Goal: Task Accomplishment & Management: Manage account settings

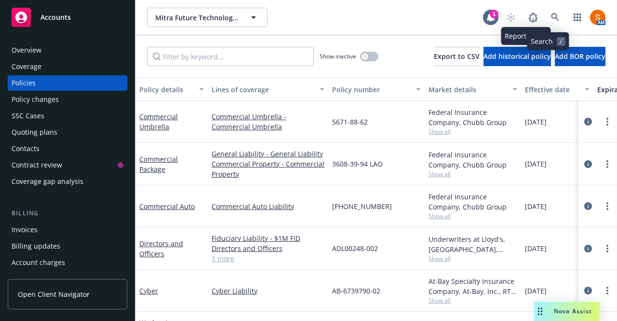
click at [546, 22] on link at bounding box center [555, 17] width 19 height 19
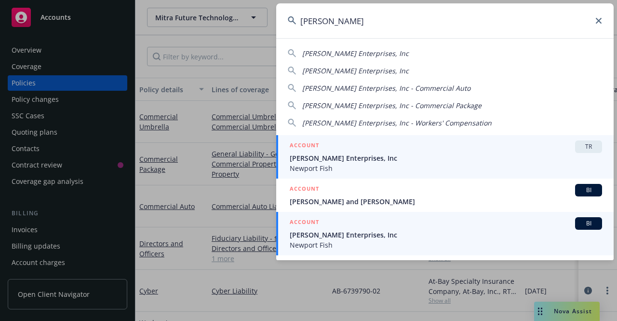
type input "[PERSON_NAME]"
click at [358, 236] on span "[PERSON_NAME] Enterprises, Inc" at bounding box center [446, 235] width 313 height 10
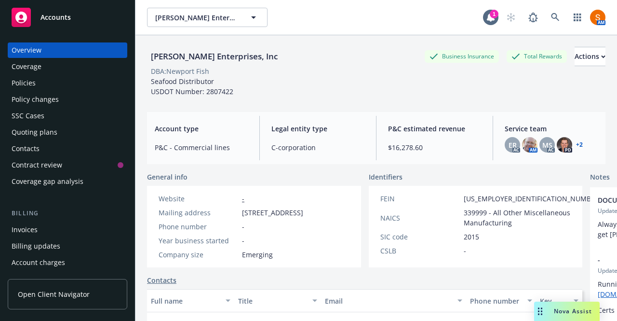
click at [51, 232] on div "Invoices" at bounding box center [68, 229] width 112 height 15
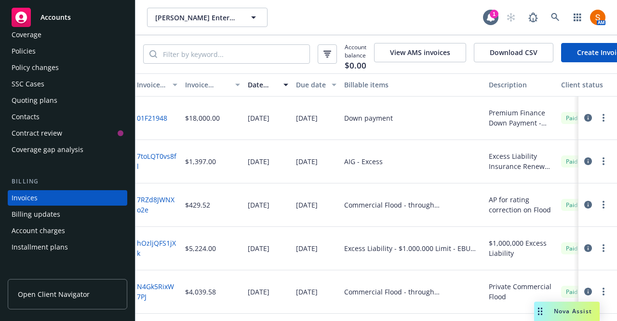
scroll to position [31, 0]
click at [68, 71] on div "Policy changes" at bounding box center [68, 67] width 112 height 15
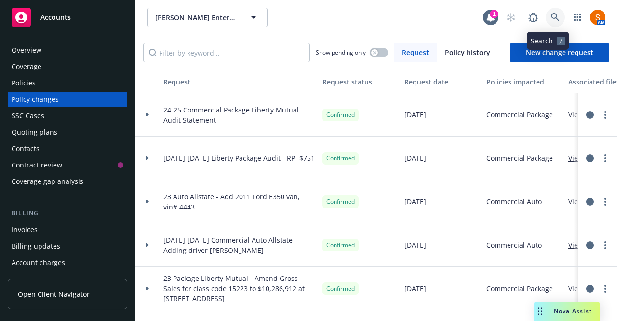
click at [553, 20] on link at bounding box center [555, 17] width 19 height 19
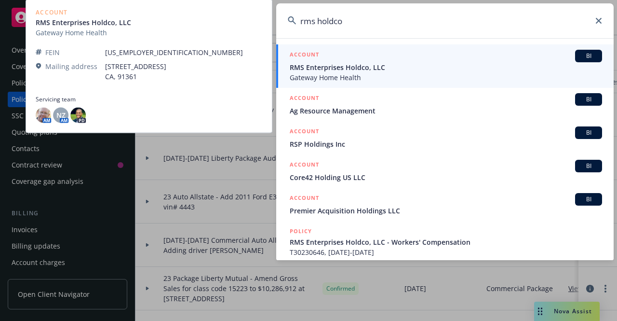
type input "rms holdco"
click at [357, 58] on div "ACCOUNT BI" at bounding box center [446, 56] width 313 height 13
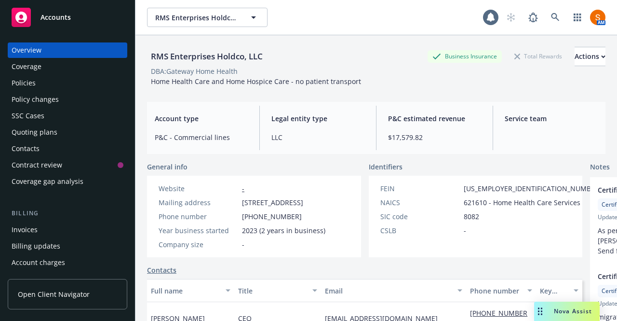
click at [66, 227] on div "Invoices" at bounding box center [68, 229] width 112 height 15
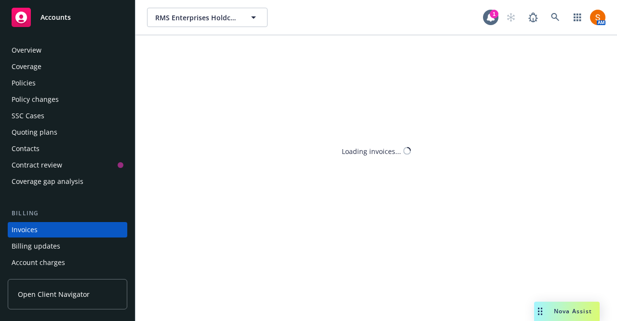
scroll to position [54, 0]
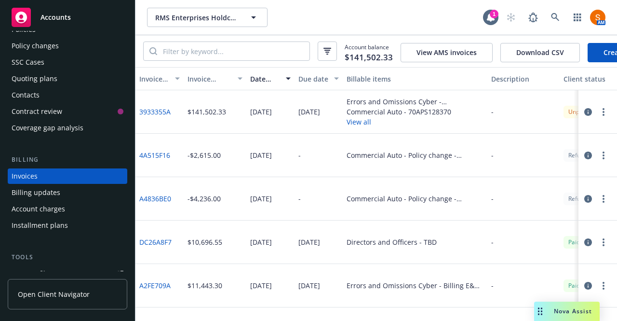
click at [585, 116] on icon "button" at bounding box center [589, 112] width 8 height 8
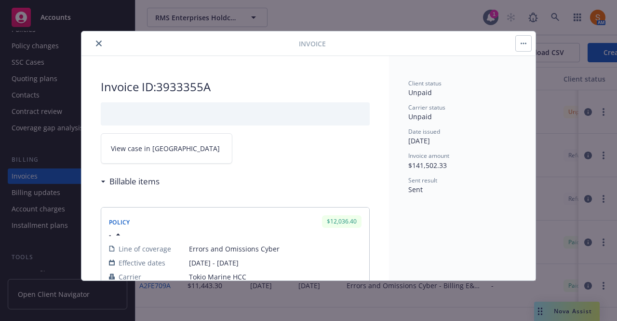
click at [526, 43] on icon "button" at bounding box center [525, 43] width 1 height 1
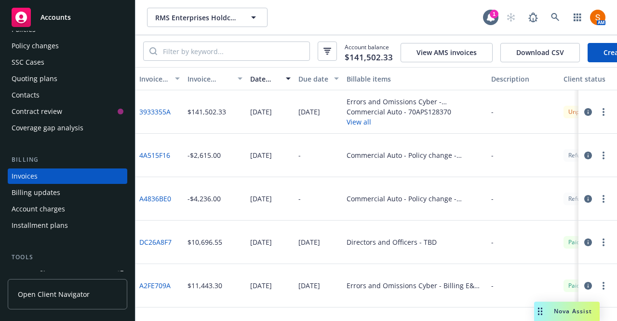
click at [583, 116] on button "button" at bounding box center [589, 112] width 12 height 12
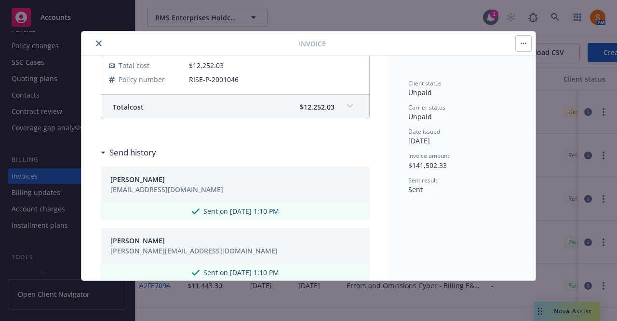
scroll to position [818, 0]
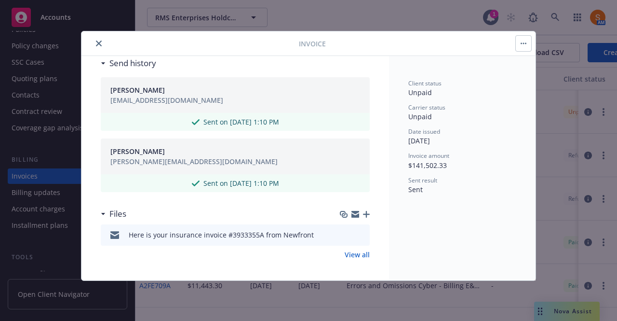
click at [363, 211] on icon "button" at bounding box center [366, 214] width 7 height 7
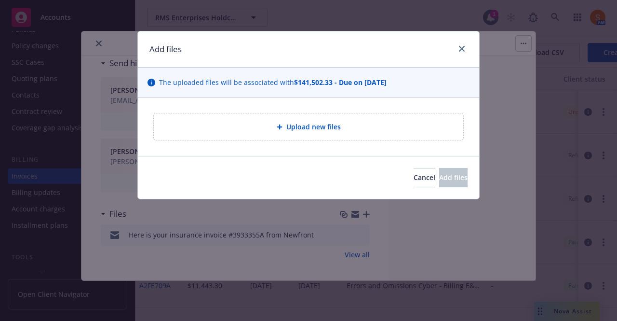
click at [286, 124] on div at bounding box center [282, 127] width 10 height 6
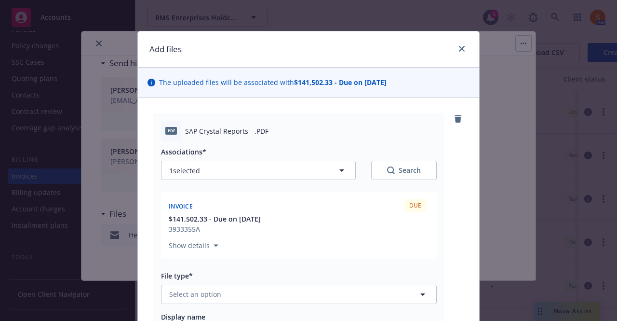
scroll to position [93, 0]
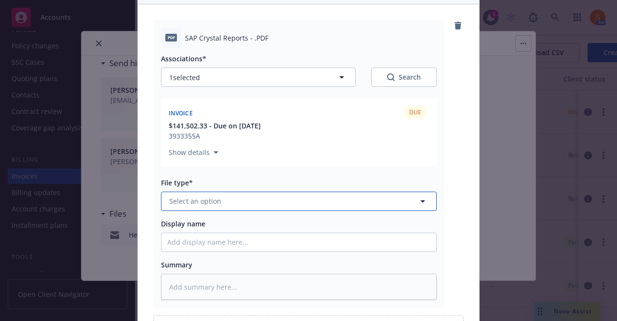
click at [247, 204] on button "Select an option" at bounding box center [299, 200] width 276 height 19
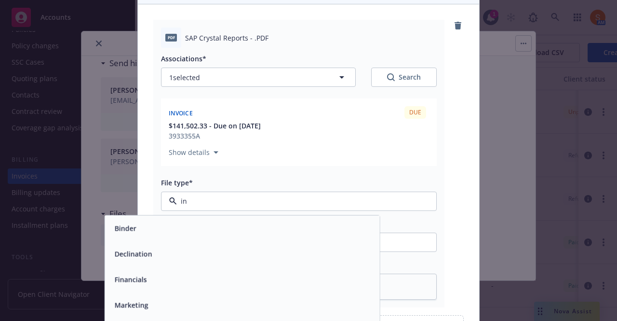
type input "inv"
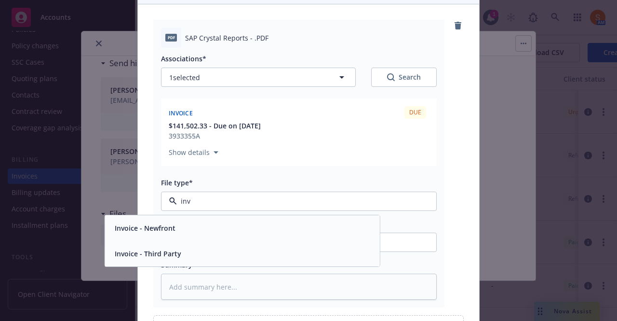
click at [205, 247] on div "Invoice - Third Party" at bounding box center [242, 253] width 263 height 14
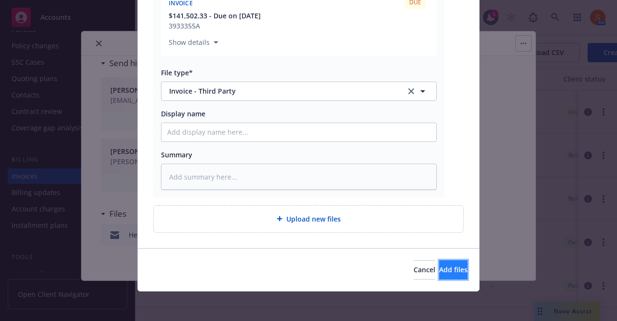
click at [439, 269] on span "Add files" at bounding box center [453, 269] width 28 height 9
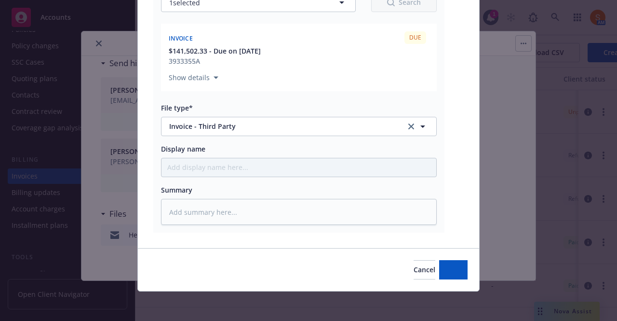
type textarea "x"
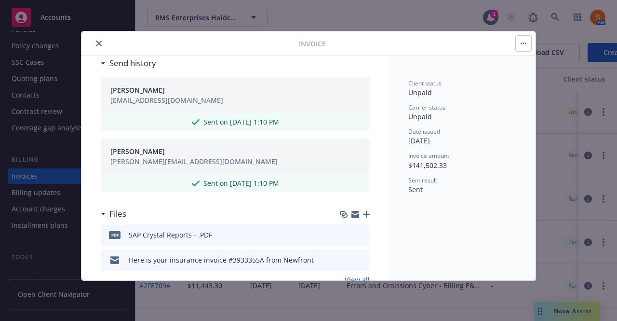
click at [95, 44] on button "close" at bounding box center [99, 44] width 12 height 12
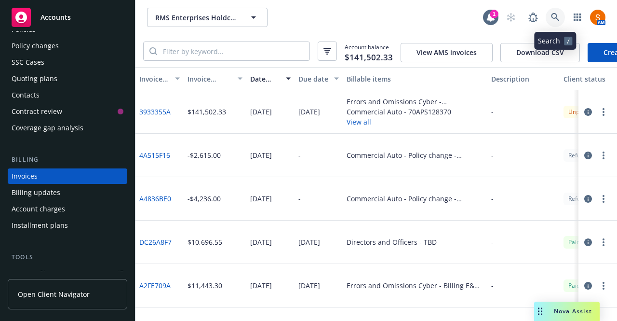
click at [558, 17] on icon at bounding box center [555, 17] width 9 height 9
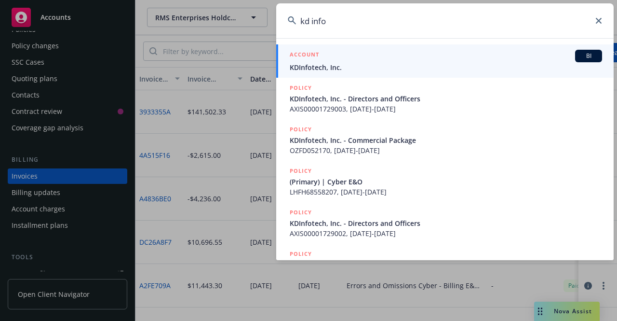
type input "kd info"
click at [455, 60] on div "ACCOUNT BI" at bounding box center [446, 56] width 313 height 13
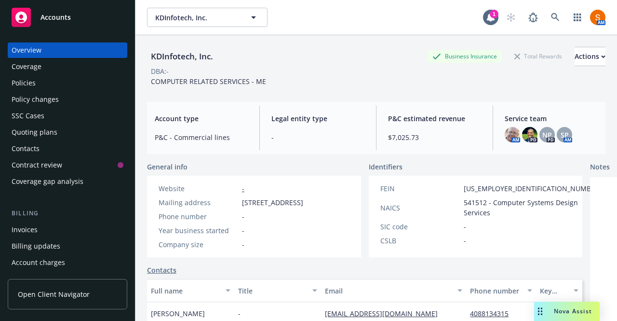
click at [53, 84] on div "Policies" at bounding box center [68, 82] width 112 height 15
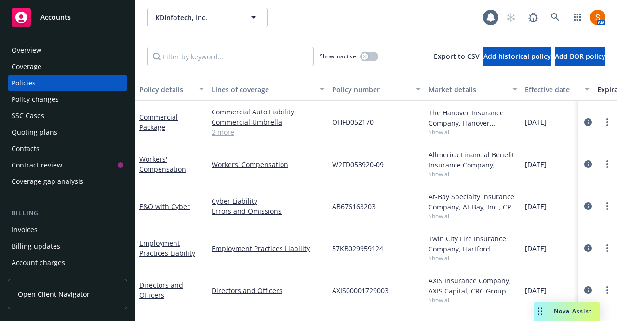
click at [62, 132] on div "Quoting plans" at bounding box center [68, 131] width 112 height 15
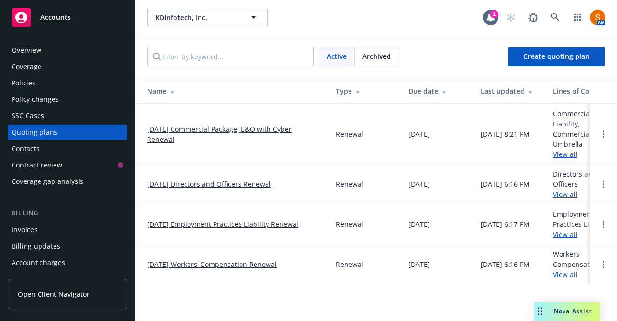
click at [215, 127] on link "09/27/25 Commercial Package, E&O with Cyber Renewal" at bounding box center [234, 134] width 174 height 20
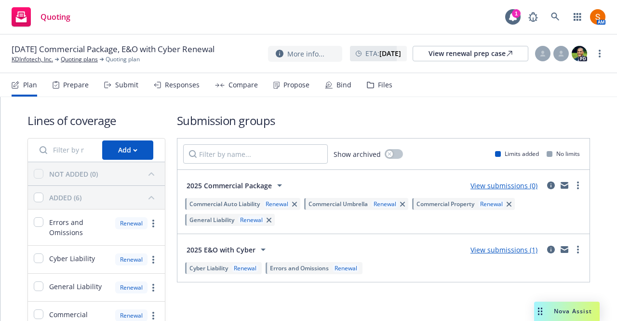
click at [126, 93] on div "Submit" at bounding box center [121, 84] width 34 height 23
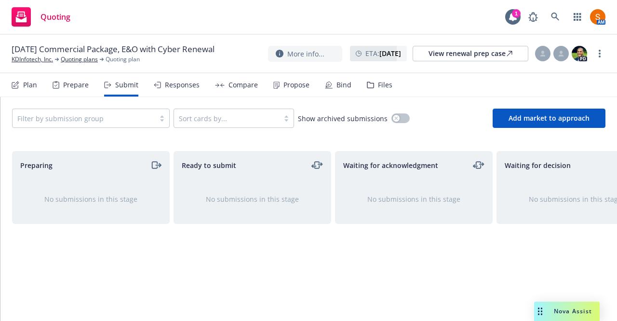
click at [286, 92] on div "Propose" at bounding box center [291, 84] width 36 height 23
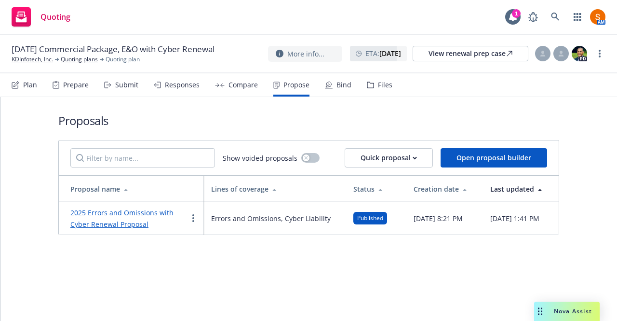
click at [149, 216] on link "2025 Errors and Omissions with Cyber Renewal Proposal" at bounding box center [121, 218] width 103 height 21
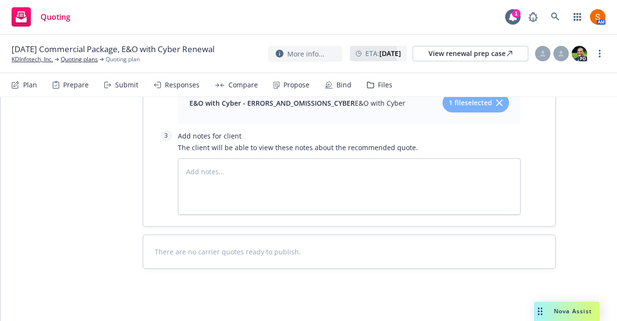
scroll to position [825, 0]
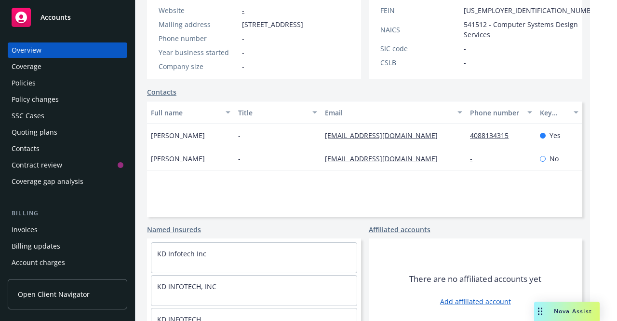
scroll to position [225, 0]
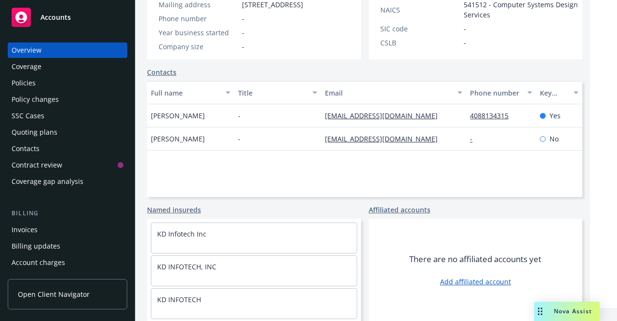
click at [41, 85] on div "Policies" at bounding box center [68, 82] width 112 height 15
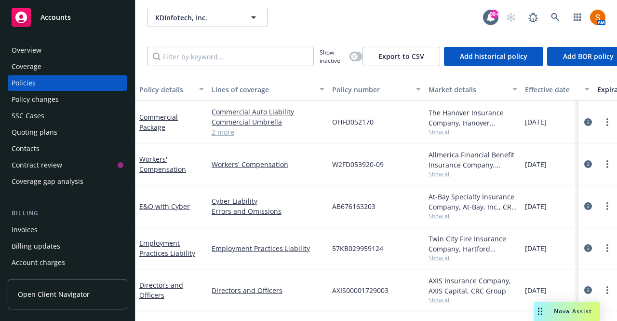
scroll to position [46, 0]
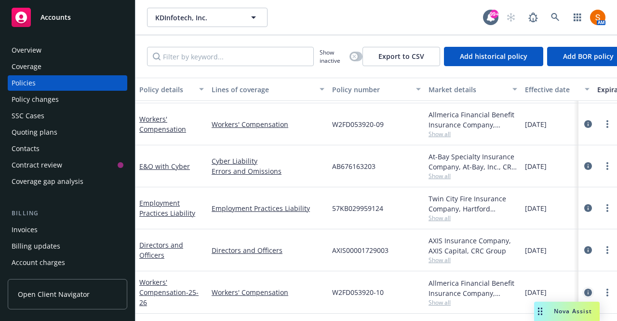
click at [585, 288] on icon "circleInformation" at bounding box center [589, 292] width 8 height 8
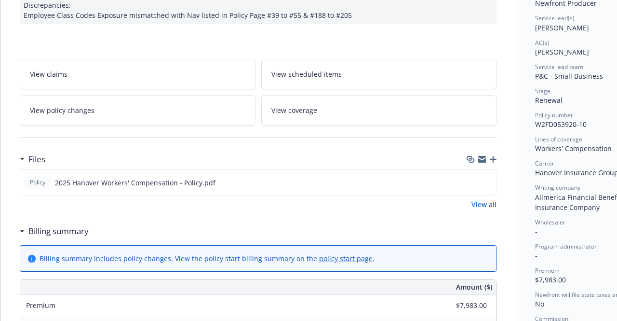
scroll to position [138, 0]
click at [474, 182] on icon "download file" at bounding box center [471, 181] width 8 height 8
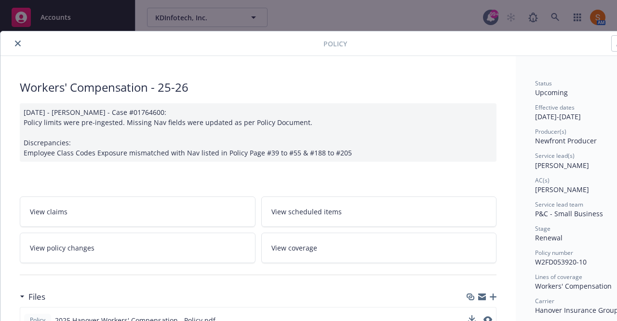
click at [17, 39] on button "close" at bounding box center [18, 44] width 12 height 12
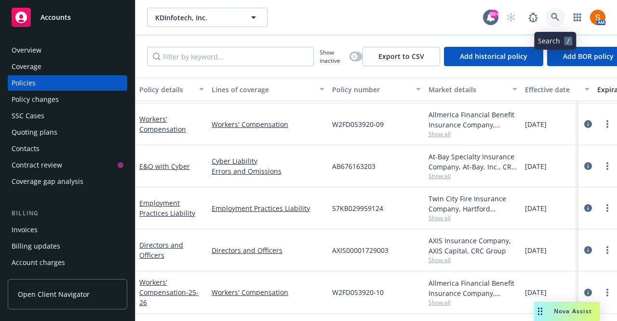
click at [554, 24] on link at bounding box center [555, 17] width 19 height 19
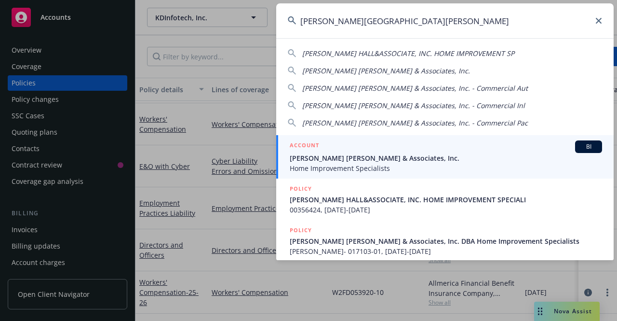
type input "steinberg hall"
click at [394, 157] on span "Steinberg Hall & Associates, Inc." at bounding box center [446, 158] width 313 height 10
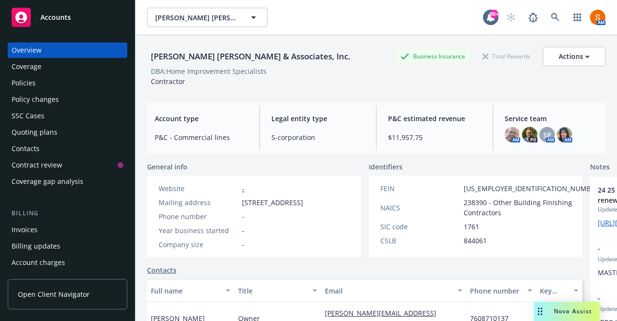
click at [35, 234] on div "Invoices" at bounding box center [25, 229] width 26 height 15
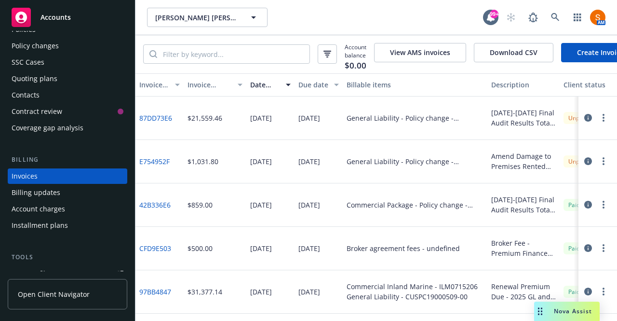
click at [599, 123] on button "button" at bounding box center [604, 118] width 12 height 12
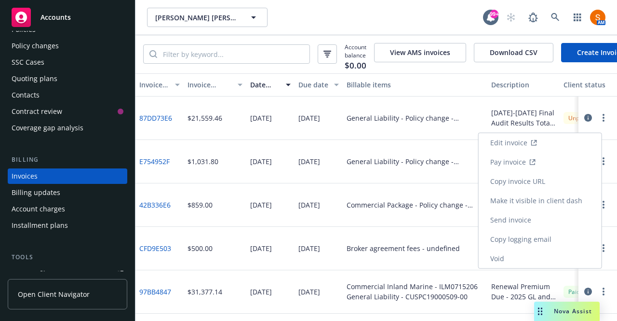
click at [552, 198] on link "Make it visible in client dash" at bounding box center [540, 200] width 123 height 19
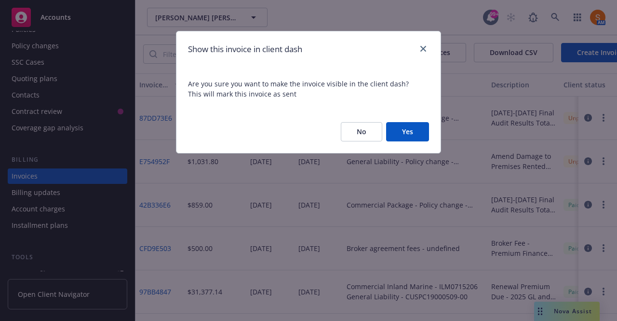
click at [402, 126] on button "Yes" at bounding box center [407, 131] width 43 height 19
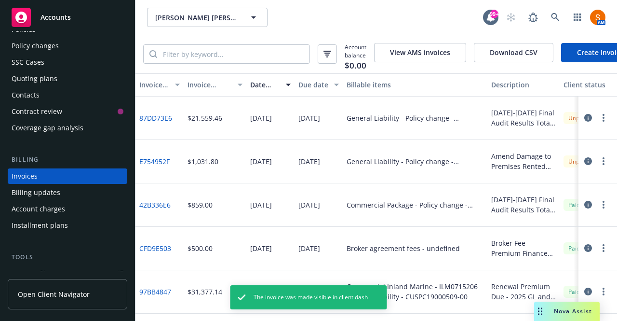
click at [589, 123] on div at bounding box center [596, 118] width 27 height 12
click at [598, 123] on button "button" at bounding box center [604, 118] width 12 height 12
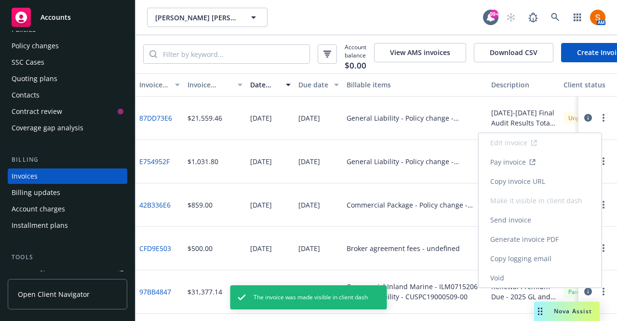
click at [524, 222] on link "Send invoice" at bounding box center [540, 219] width 123 height 19
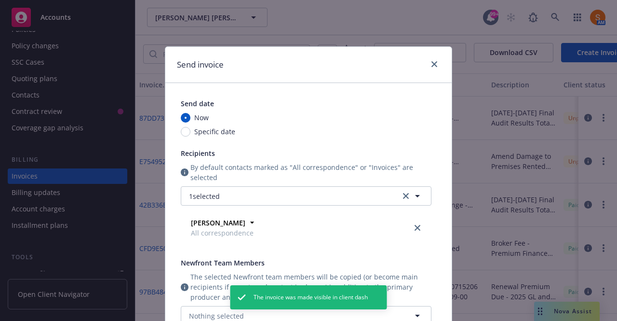
scroll to position [276, 0]
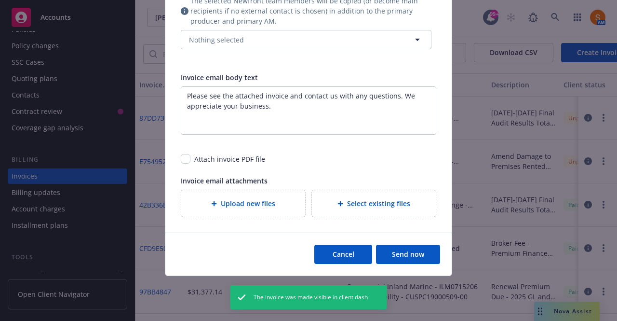
click at [397, 247] on button "Send now" at bounding box center [408, 254] width 64 height 19
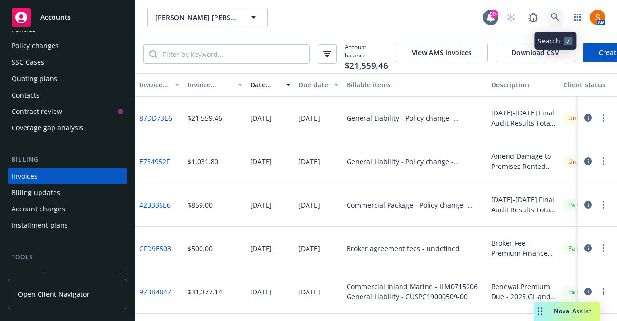
click at [557, 17] on icon at bounding box center [555, 17] width 8 height 8
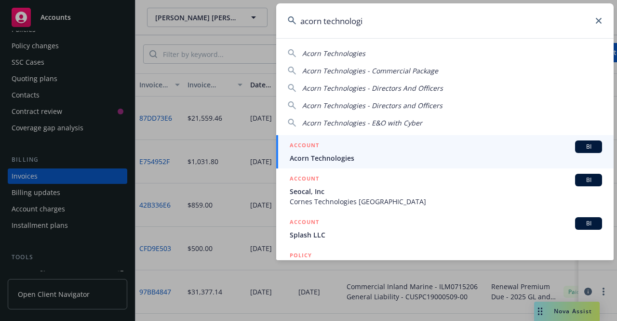
type input "acorn technologi"
click at [341, 158] on span "Acorn Technologies" at bounding box center [446, 158] width 313 height 10
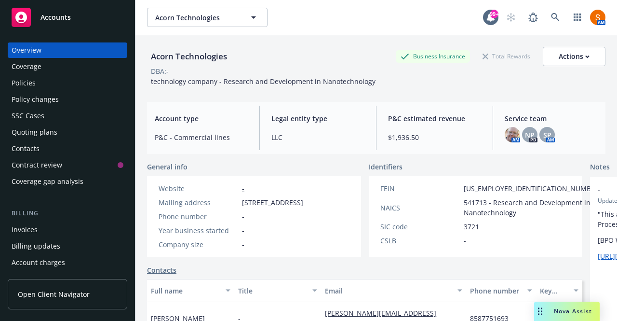
click at [196, 51] on div "Acorn Technologies" at bounding box center [189, 56] width 84 height 13
copy div "Acorn Technologies"
click at [208, 82] on span "technology company - Research and Development in Nanotechnology" at bounding box center [263, 81] width 225 height 9
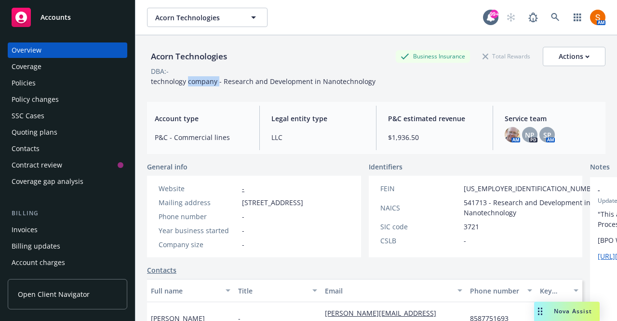
click at [208, 82] on span "technology company - Research and Development in Nanotechnology" at bounding box center [263, 81] width 225 height 9
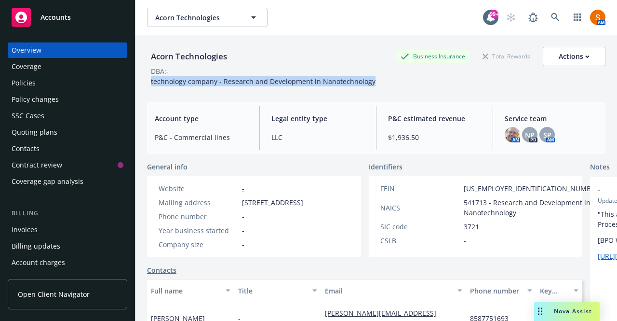
click at [208, 82] on span "technology company - Research and Development in Nanotechnology" at bounding box center [263, 81] width 225 height 9
copy span "technology company - Research and Development in Nanotechnology"
